Goal: Task Accomplishment & Management: Manage account settings

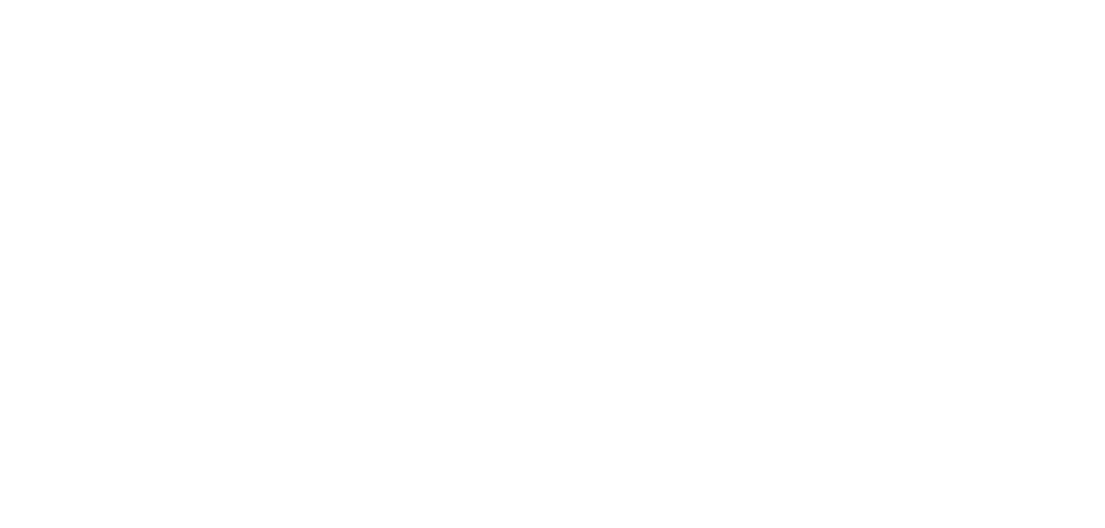
type input "**********"
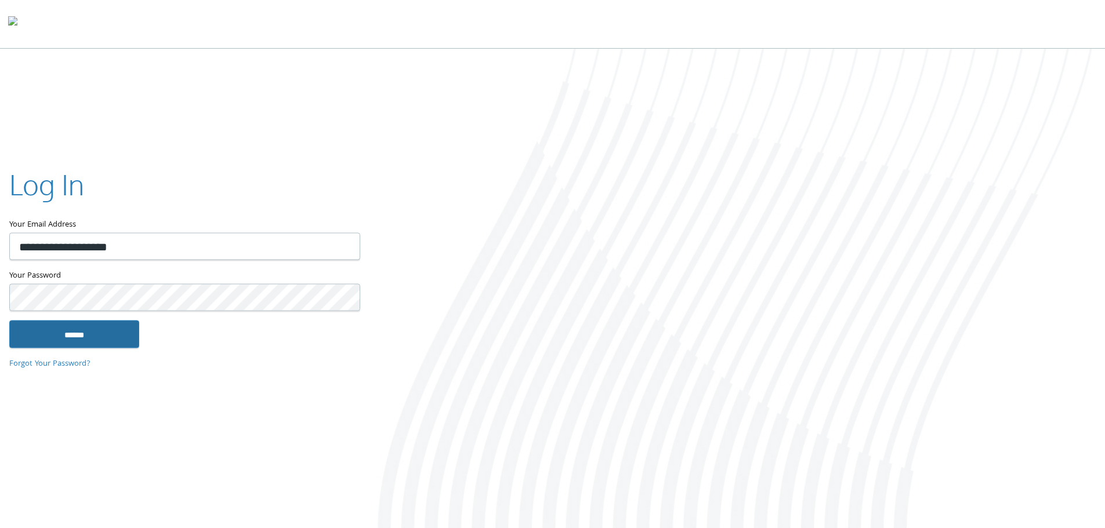
click at [51, 332] on input "******" at bounding box center [74, 334] width 130 height 28
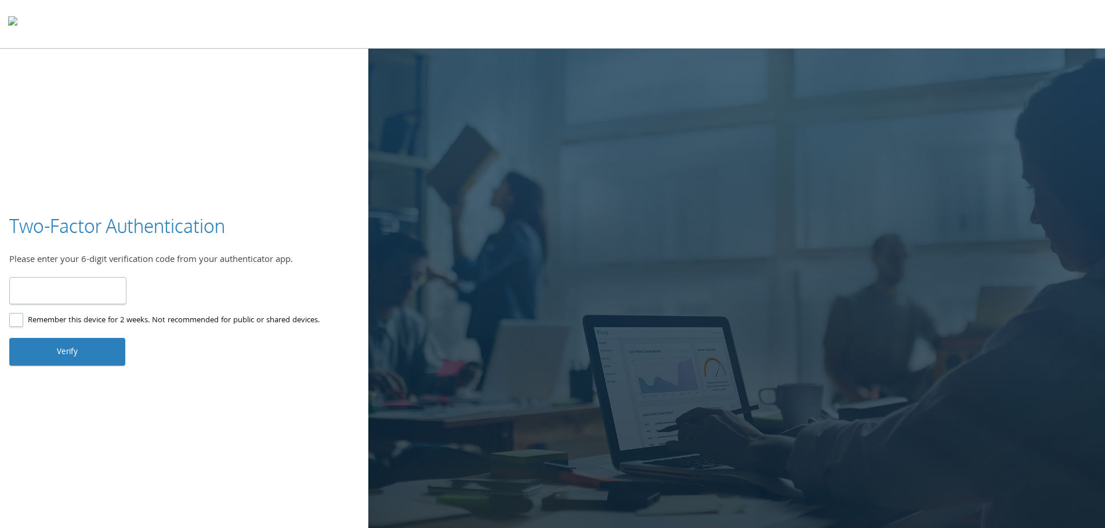
click at [48, 291] on input "number" at bounding box center [67, 290] width 117 height 27
type input "******"
